Goal: Task Accomplishment & Management: Manage account settings

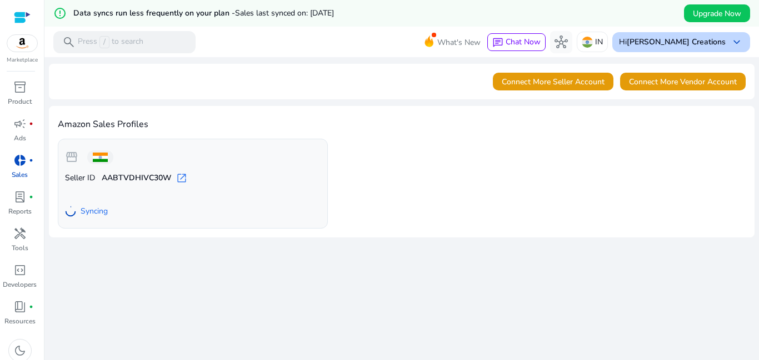
click at [710, 45] on b "[PERSON_NAME] Creations" at bounding box center [675, 42] width 99 height 11
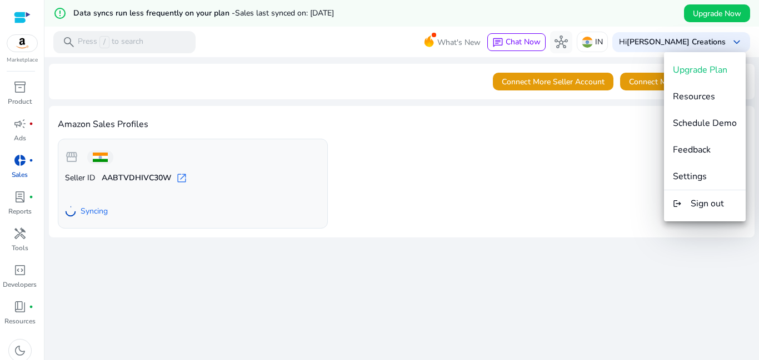
click at [579, 175] on div at bounding box center [379, 180] width 759 height 360
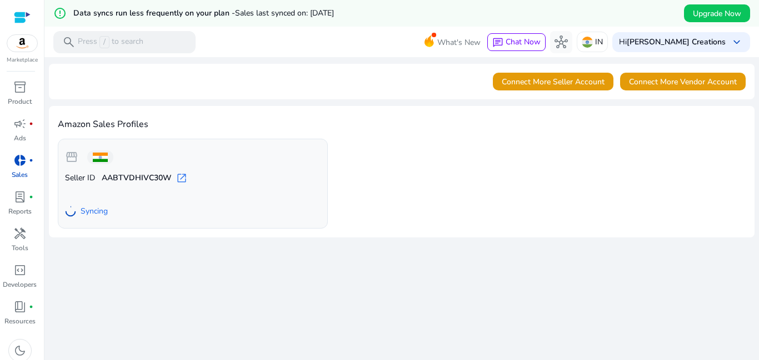
click at [178, 177] on span "open_in_new" at bounding box center [181, 178] width 11 height 11
click at [103, 154] on span at bounding box center [100, 157] width 15 height 9
click at [711, 35] on div "Hi ShreeHari Creations keyboard_arrow_down" at bounding box center [681, 42] width 138 height 20
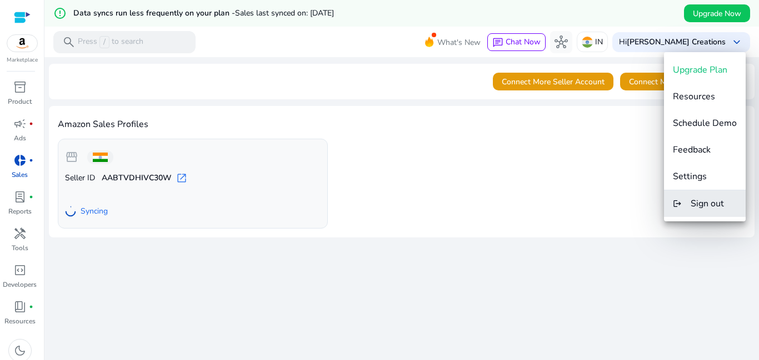
click at [715, 210] on button "logout Sign out" at bounding box center [705, 203] width 82 height 27
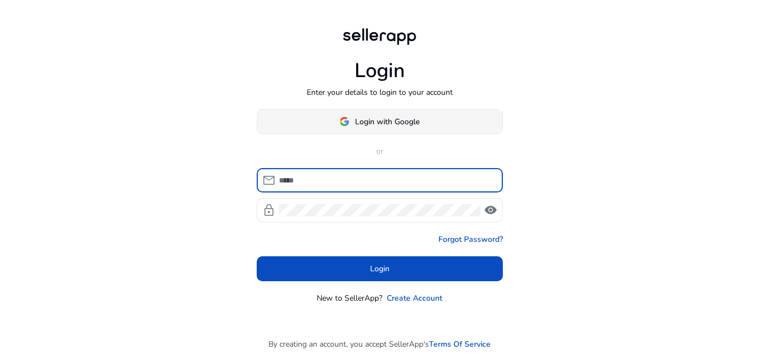
click at [385, 125] on span "Login with Google" at bounding box center [387, 122] width 64 height 12
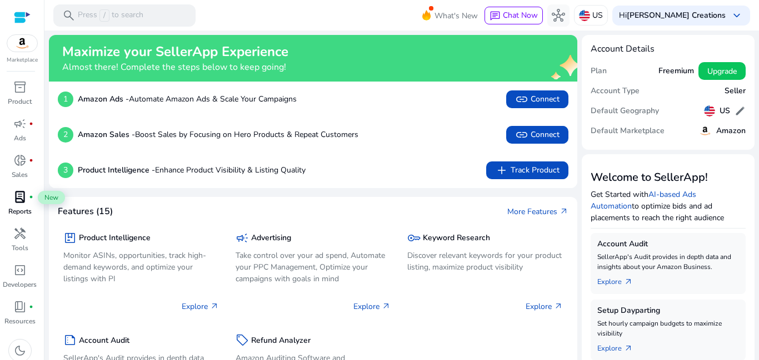
click at [13, 205] on div "lab_profile fiber_manual_record" at bounding box center [19, 197] width 31 height 18
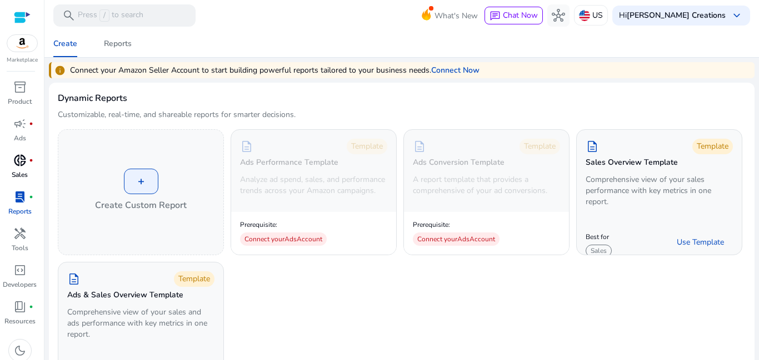
click at [16, 160] on span "donut_small" at bounding box center [19, 160] width 13 height 13
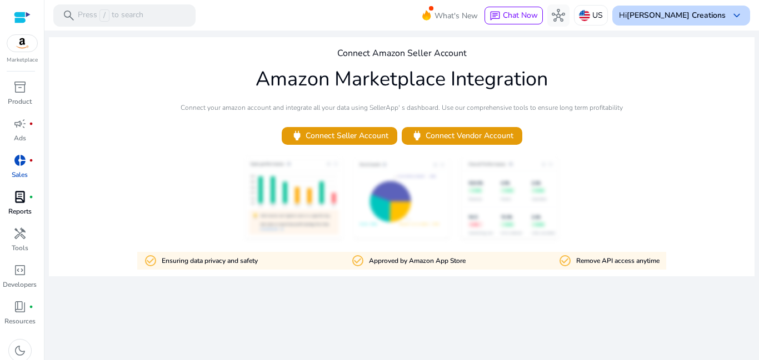
click at [677, 16] on b "[PERSON_NAME] Creations" at bounding box center [675, 15] width 99 height 11
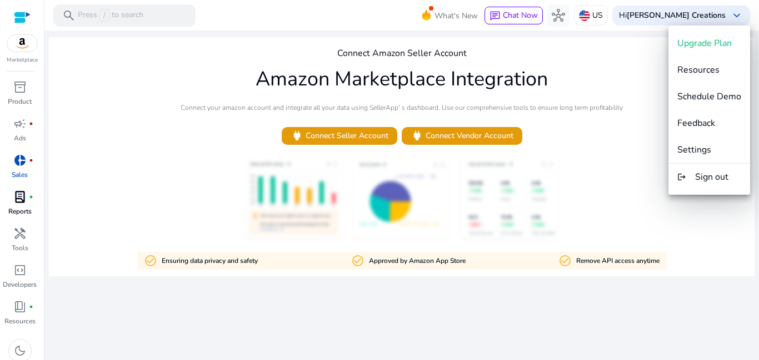
click at [637, 129] on div at bounding box center [379, 180] width 759 height 360
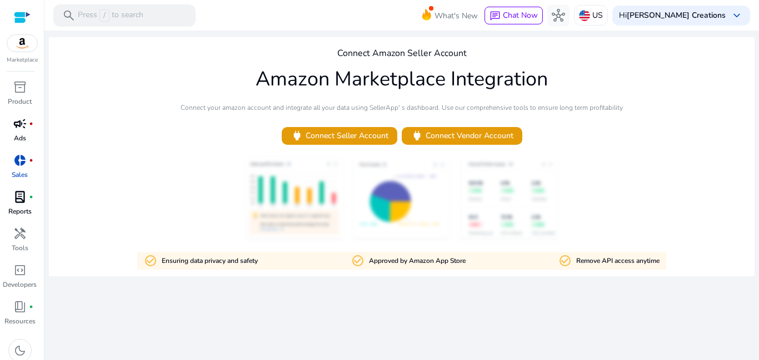
click at [24, 131] on span "campaign" at bounding box center [19, 123] width 13 height 13
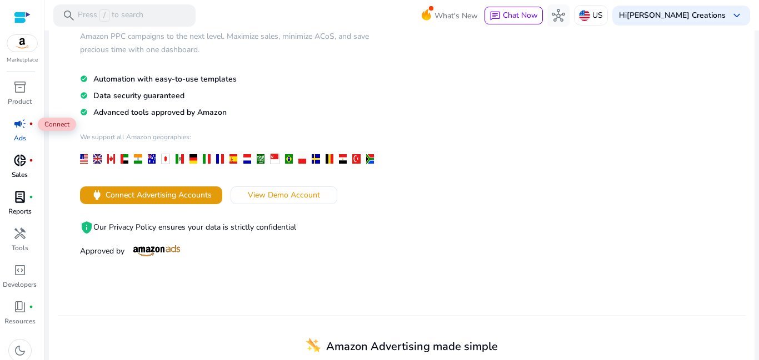
scroll to position [111, 0]
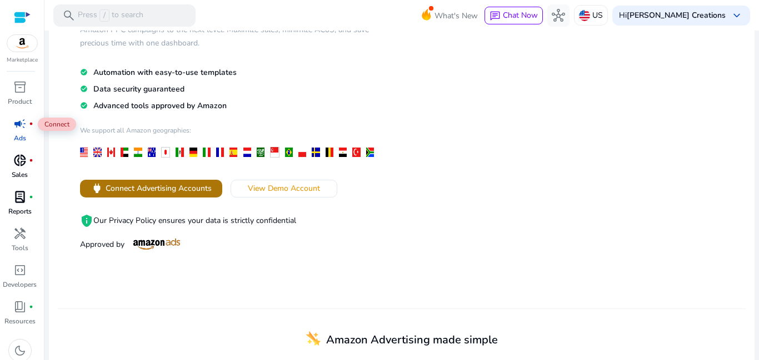
click at [202, 187] on span "Connect Advertising Accounts" at bounding box center [159, 189] width 106 height 12
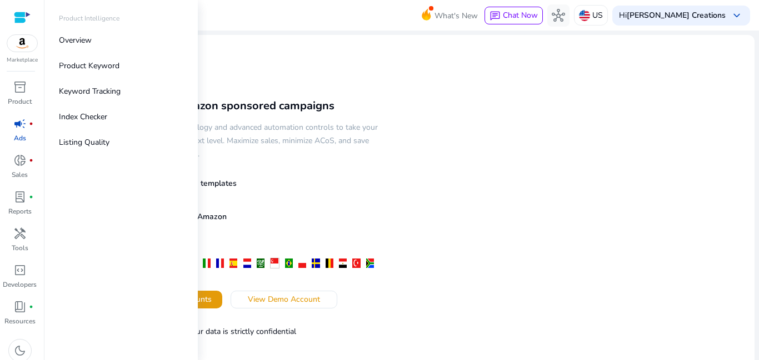
click at [32, 48] on img at bounding box center [22, 43] width 30 height 17
click at [30, 20] on div at bounding box center [22, 17] width 17 height 13
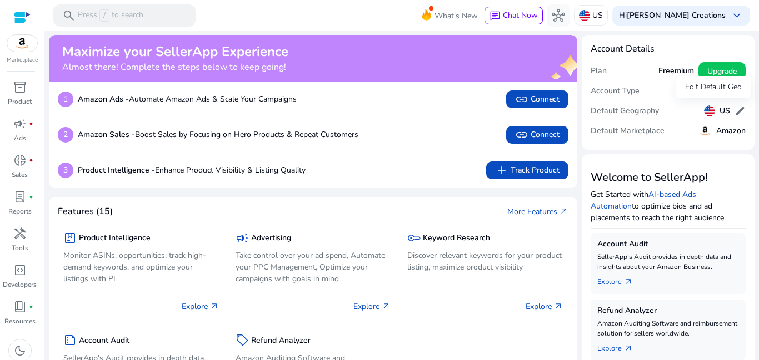
click at [734, 113] on span "edit" at bounding box center [739, 111] width 11 height 11
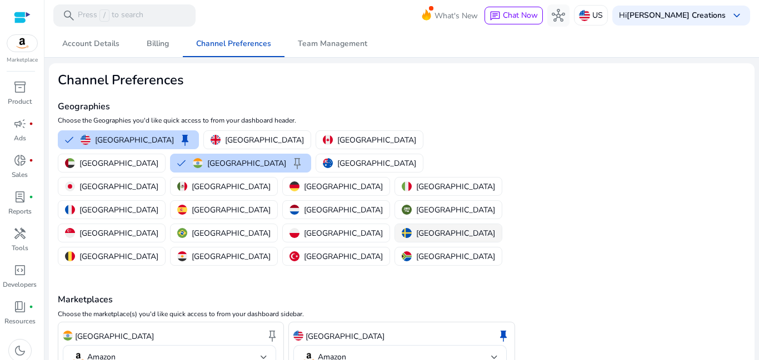
scroll to position [30, 0]
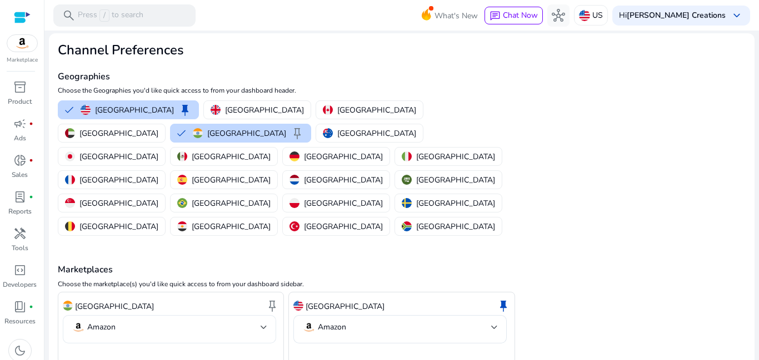
click at [225, 321] on mat-select "Amazon" at bounding box center [169, 329] width 195 height 17
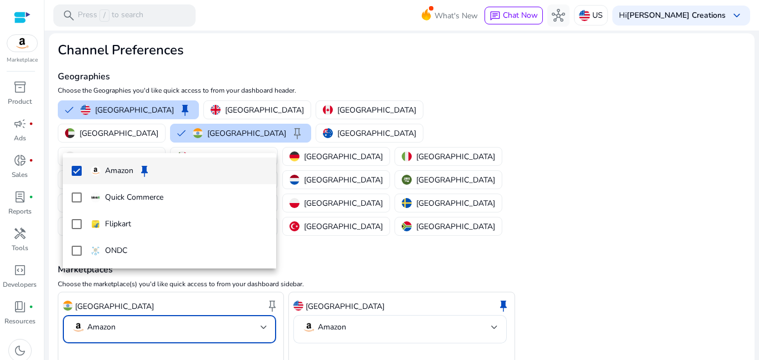
click at [198, 175] on span "Amazon keep" at bounding box center [179, 170] width 177 height 13
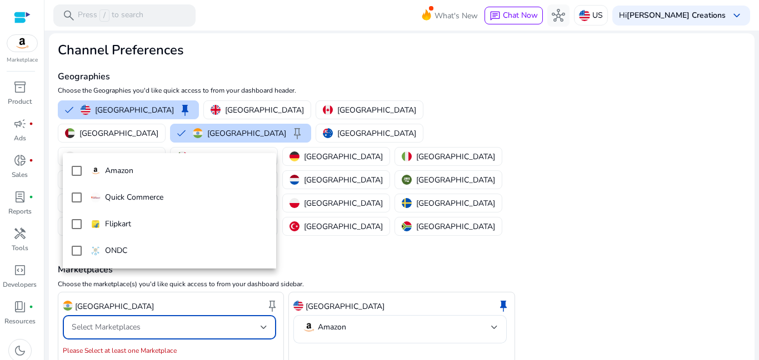
click at [320, 319] on div at bounding box center [379, 180] width 759 height 360
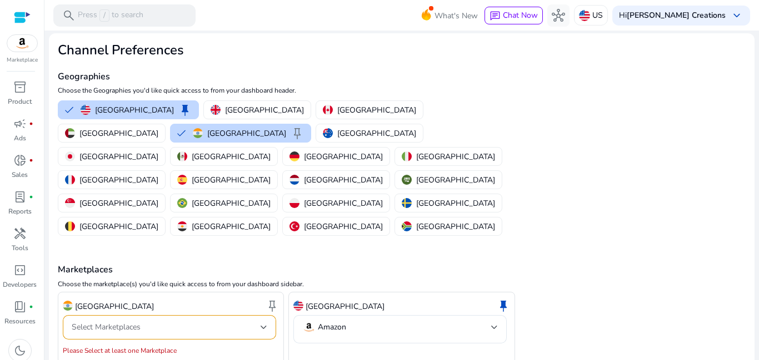
click at [210, 315] on div "Select Marketplaces" at bounding box center [169, 327] width 195 height 24
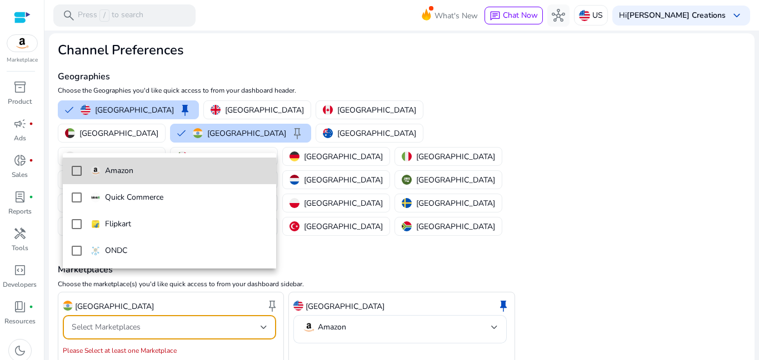
click at [196, 173] on span "Amazon" at bounding box center [179, 171] width 177 height 12
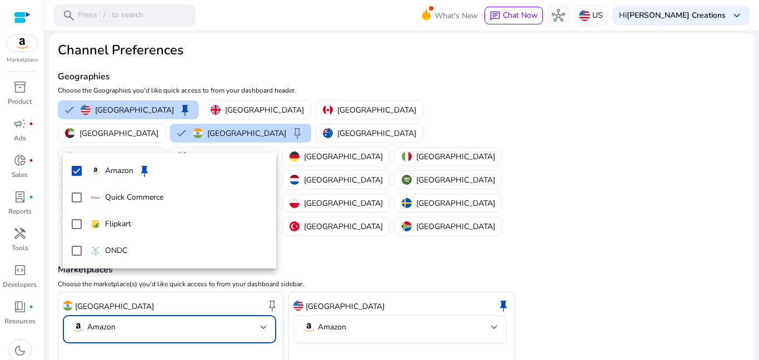
click at [232, 327] on div at bounding box center [379, 180] width 759 height 360
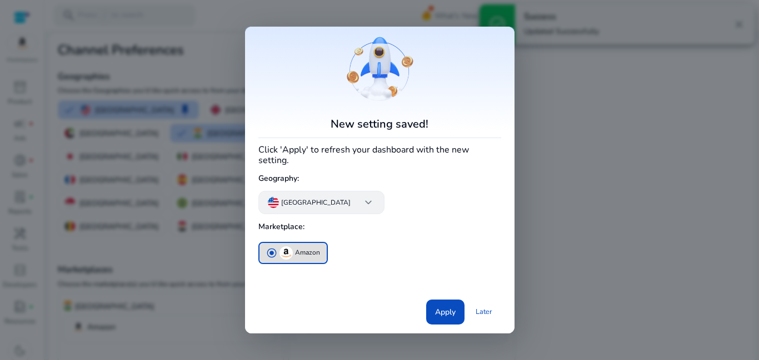
click at [312, 191] on div "United States keyboard_arrow_down" at bounding box center [321, 202] width 126 height 23
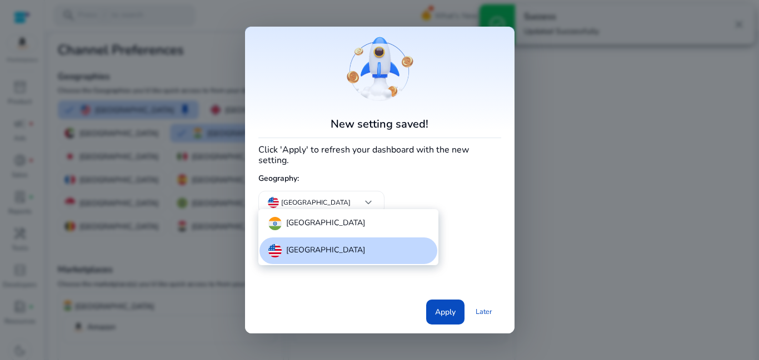
scroll to position [0, 0]
click at [314, 225] on div "[GEOGRAPHIC_DATA]" at bounding box center [348, 223] width 178 height 27
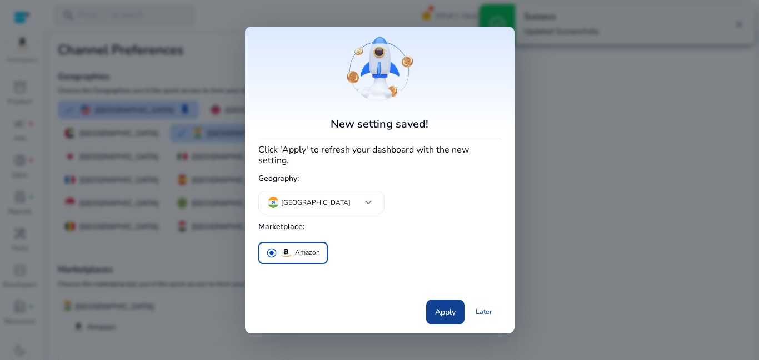
click at [429, 299] on span at bounding box center [445, 312] width 38 height 27
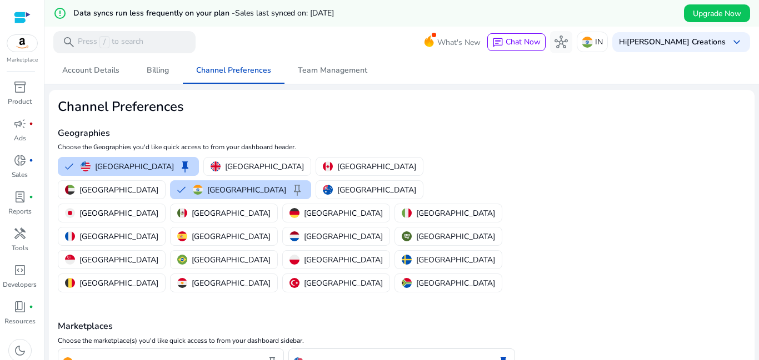
click at [23, 23] on div at bounding box center [22, 17] width 17 height 13
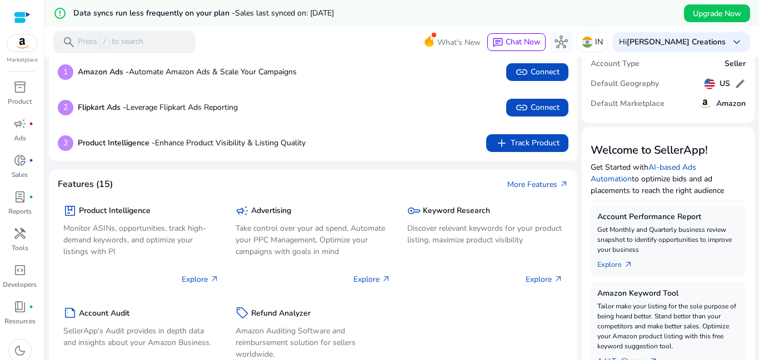
scroll to position [222, 0]
